Goal: Transaction & Acquisition: Subscribe to service/newsletter

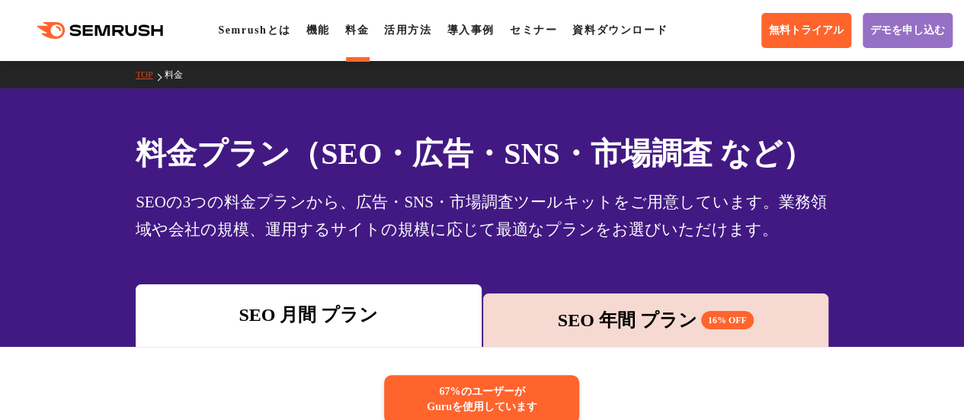
scroll to position [12, 0]
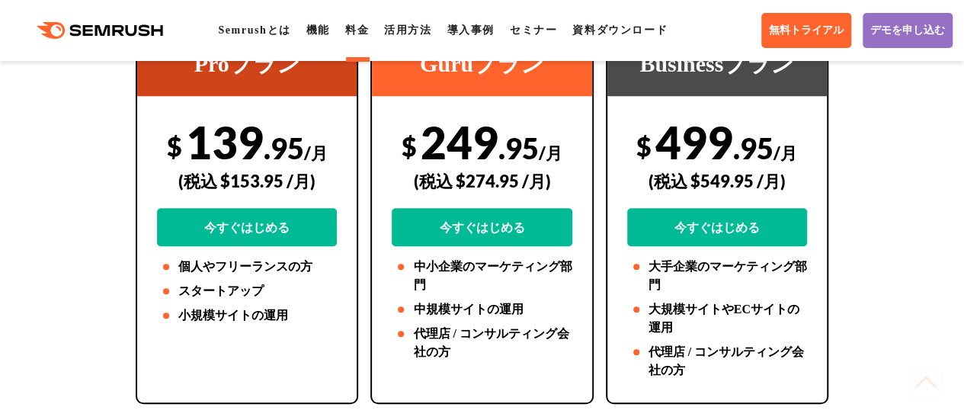
scroll to position [401, 0]
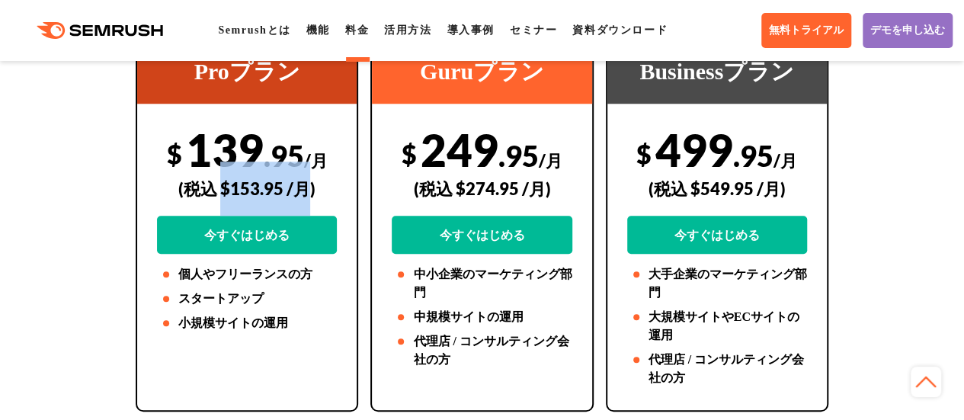
drag, startPoint x: 308, startPoint y: 191, endPoint x: 224, endPoint y: 188, distance: 83.9
click at [224, 188] on div "(税込 $153.95 /月)" at bounding box center [247, 189] width 180 height 54
copy div "$153.95 /月"
